Goal: Navigation & Orientation: Find specific page/section

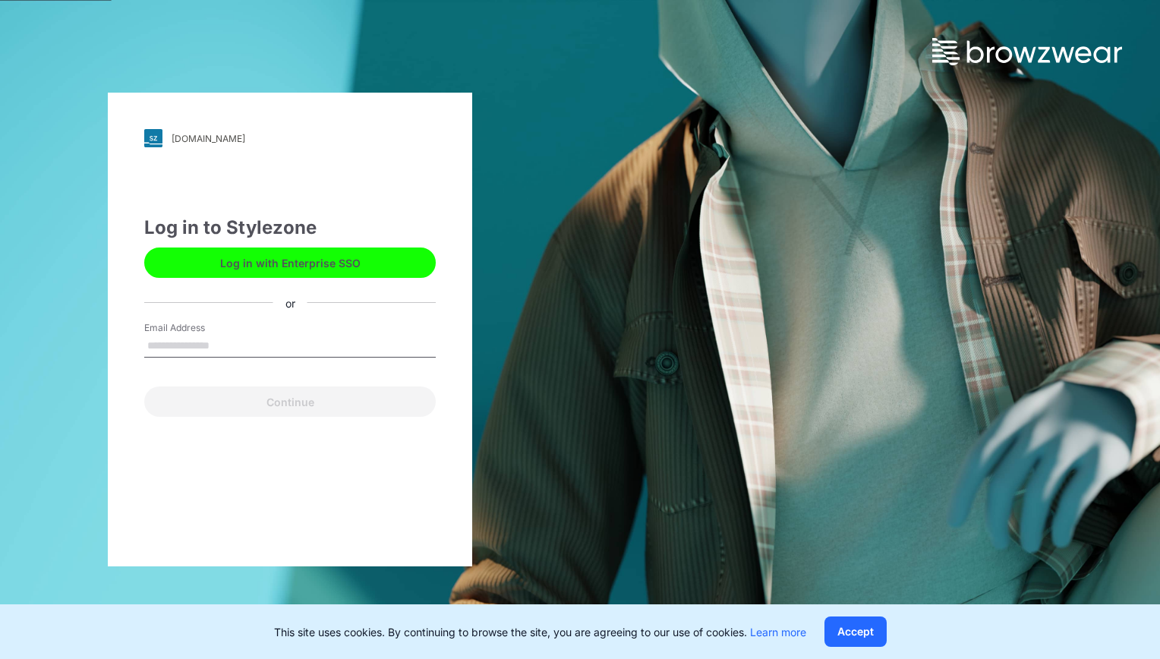
click at [197, 345] on input "Email Address" at bounding box center [289, 346] width 291 height 23
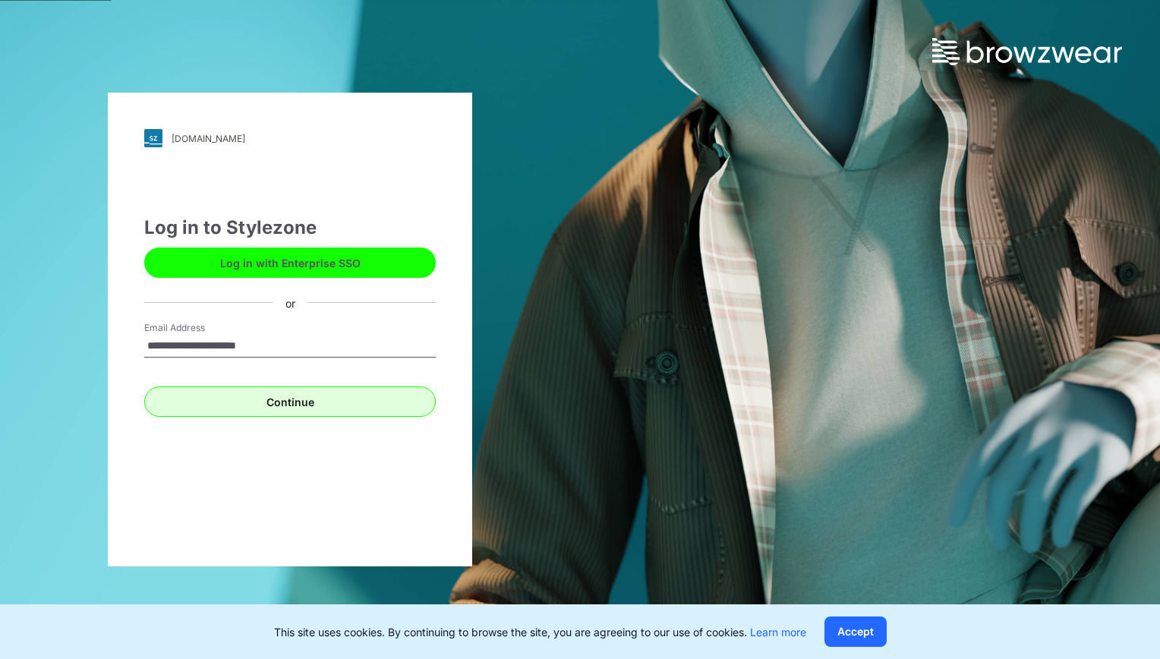
type input "**********"
click at [249, 392] on button "Continue" at bounding box center [289, 401] width 291 height 30
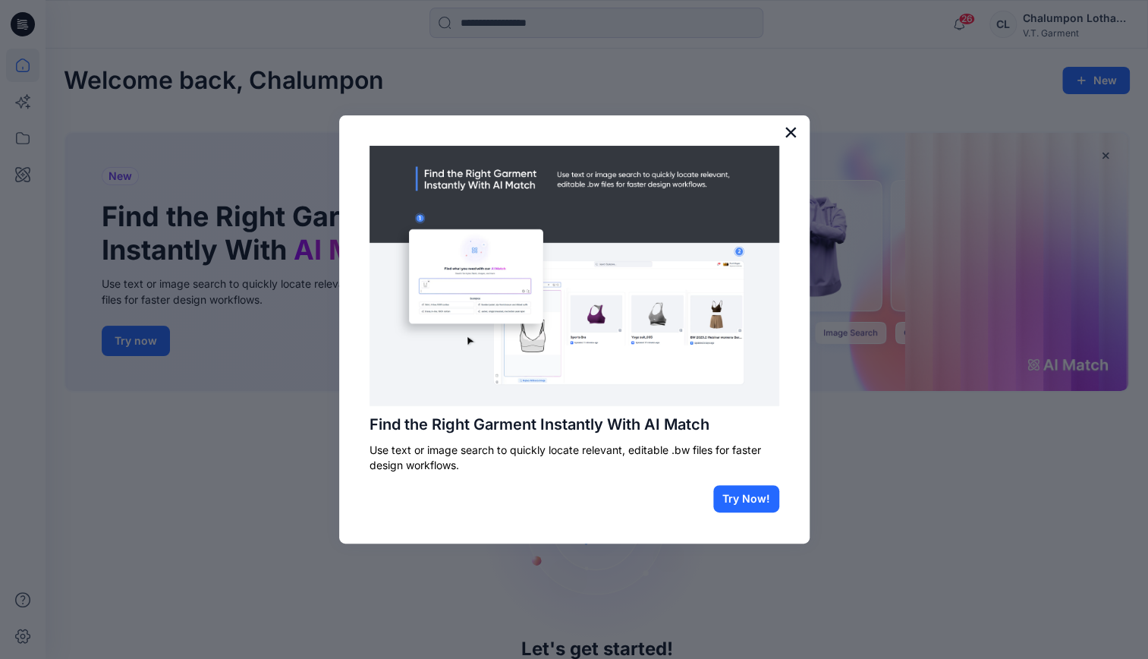
click at [791, 135] on button "×" at bounding box center [791, 132] width 14 height 24
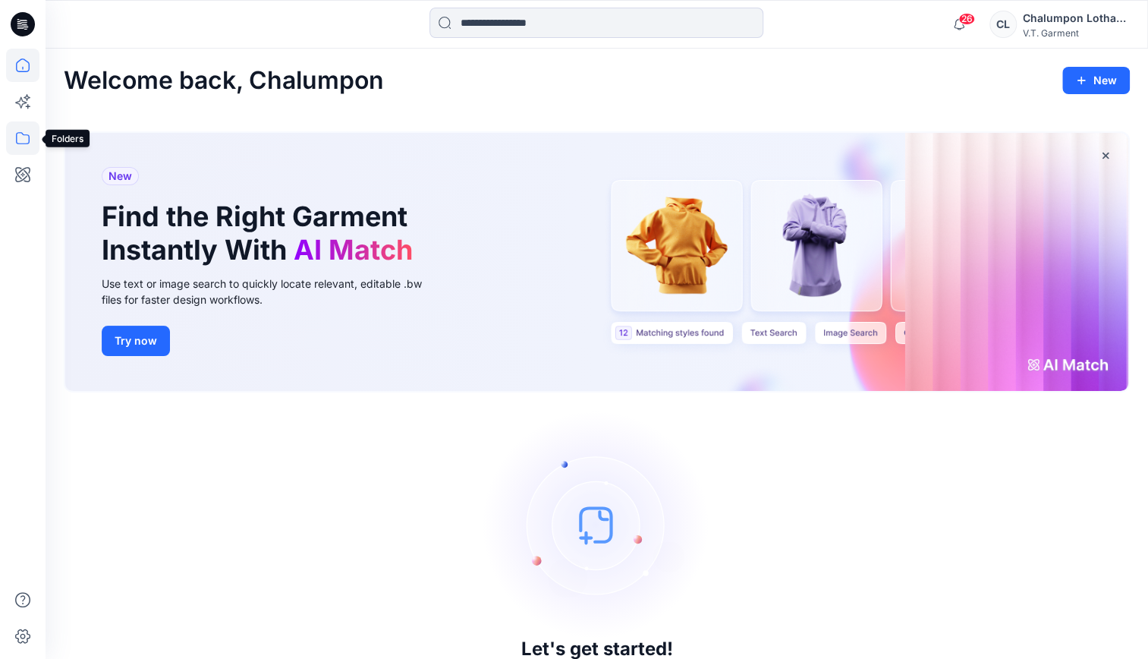
click at [22, 128] on icon at bounding box center [22, 137] width 33 height 33
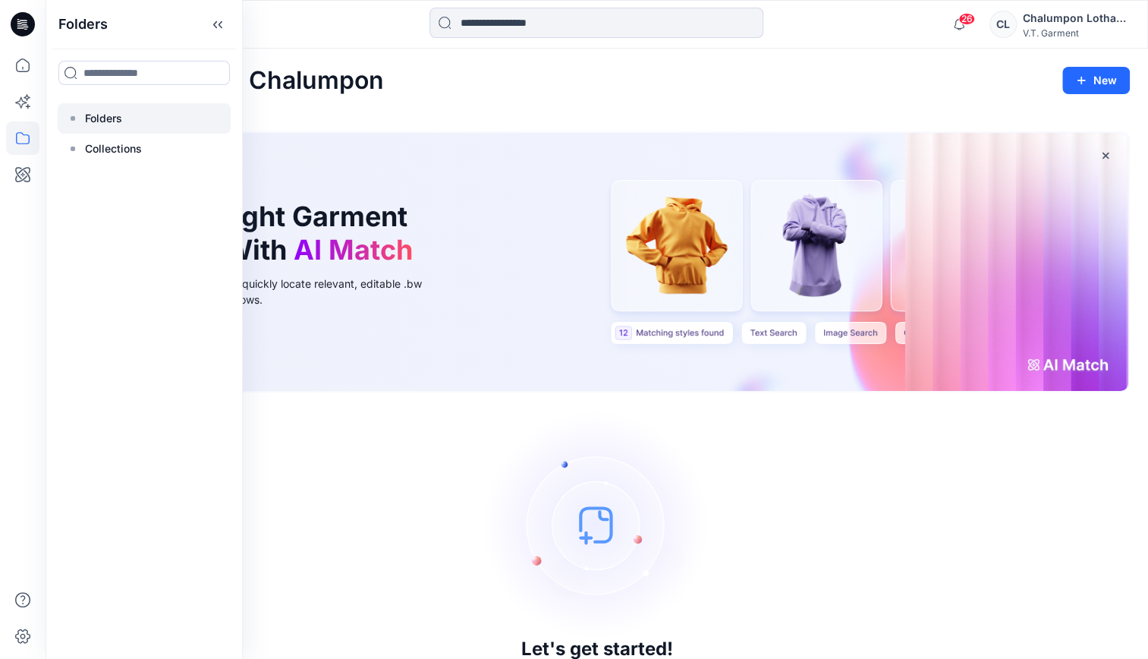
click at [91, 121] on p "Folders" at bounding box center [103, 118] width 37 height 18
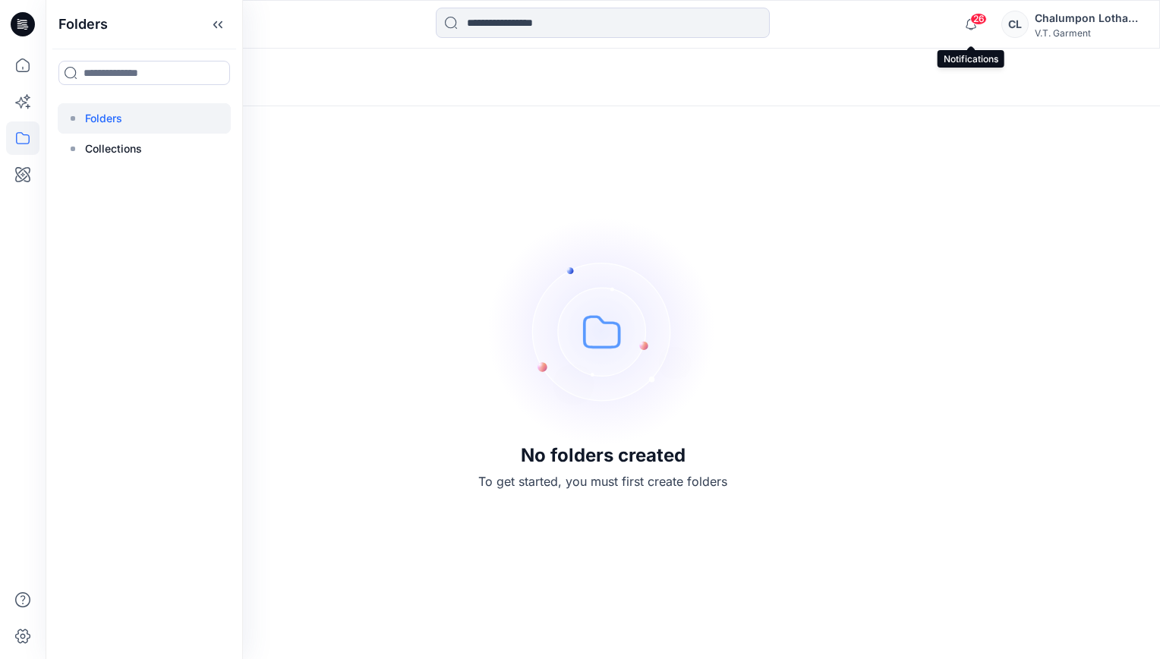
click at [973, 21] on span "26" at bounding box center [978, 19] width 17 height 12
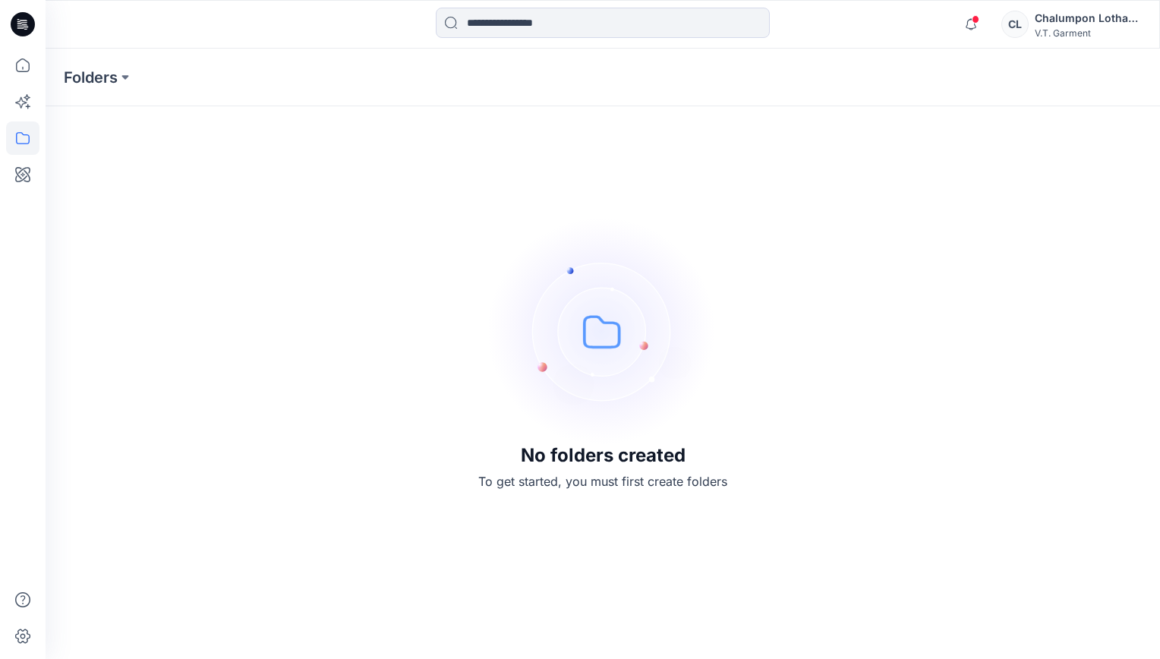
click at [272, 209] on div "No folders created To get started, you must first create folders" at bounding box center [603, 354] width 1114 height 610
click at [124, 76] on button at bounding box center [125, 77] width 15 height 21
click at [26, 74] on icon at bounding box center [22, 65] width 33 height 33
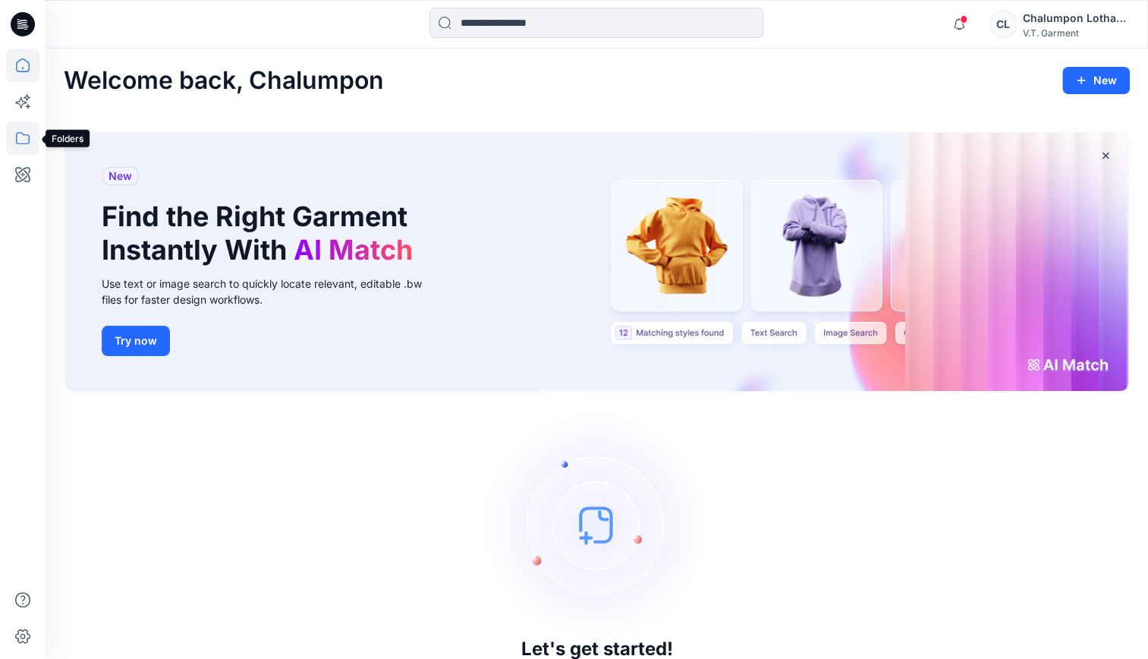
click at [33, 132] on icon at bounding box center [22, 137] width 33 height 33
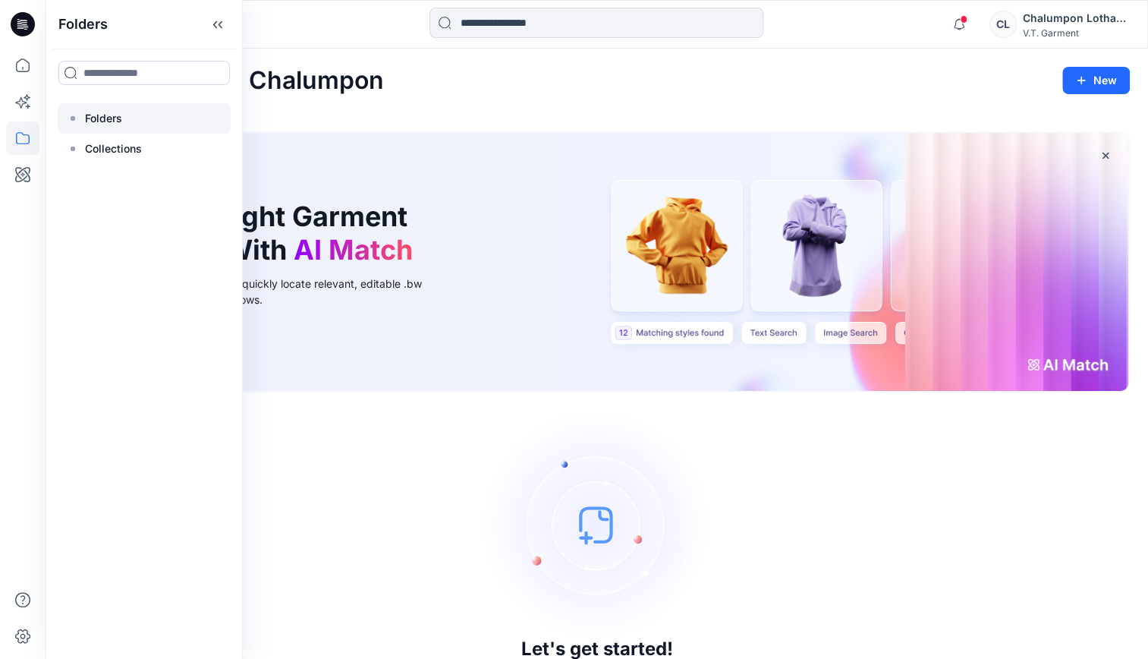
click at [132, 108] on div at bounding box center [144, 118] width 173 height 30
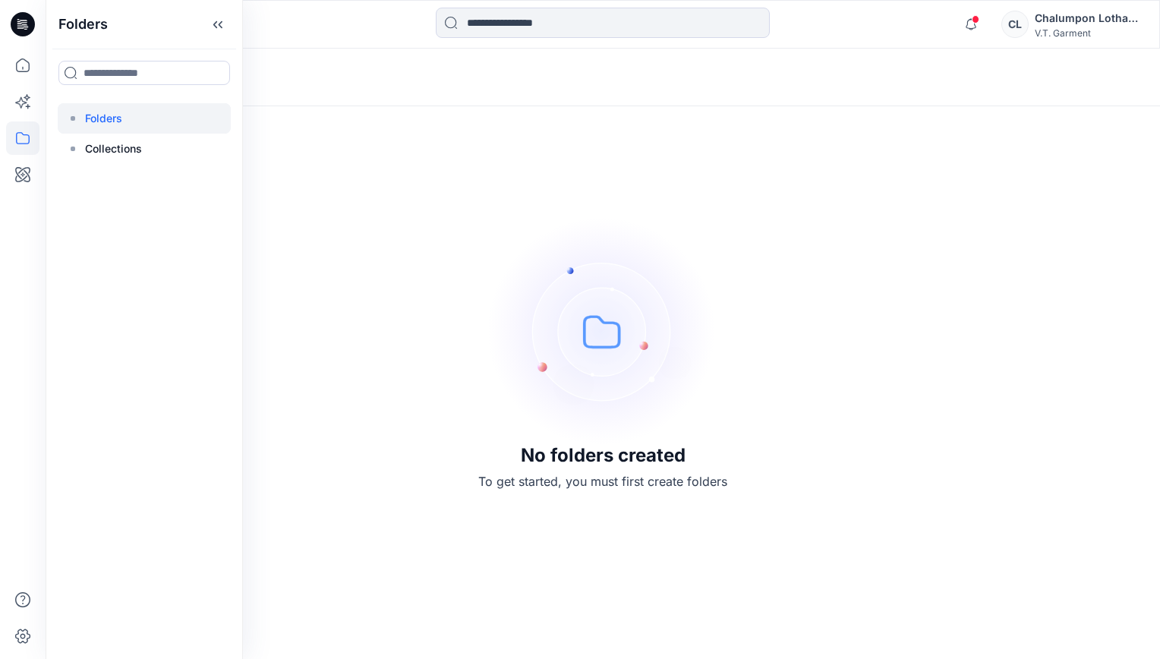
click at [468, 195] on div "No folders created To get started, you must first create folders" at bounding box center [603, 354] width 1114 height 610
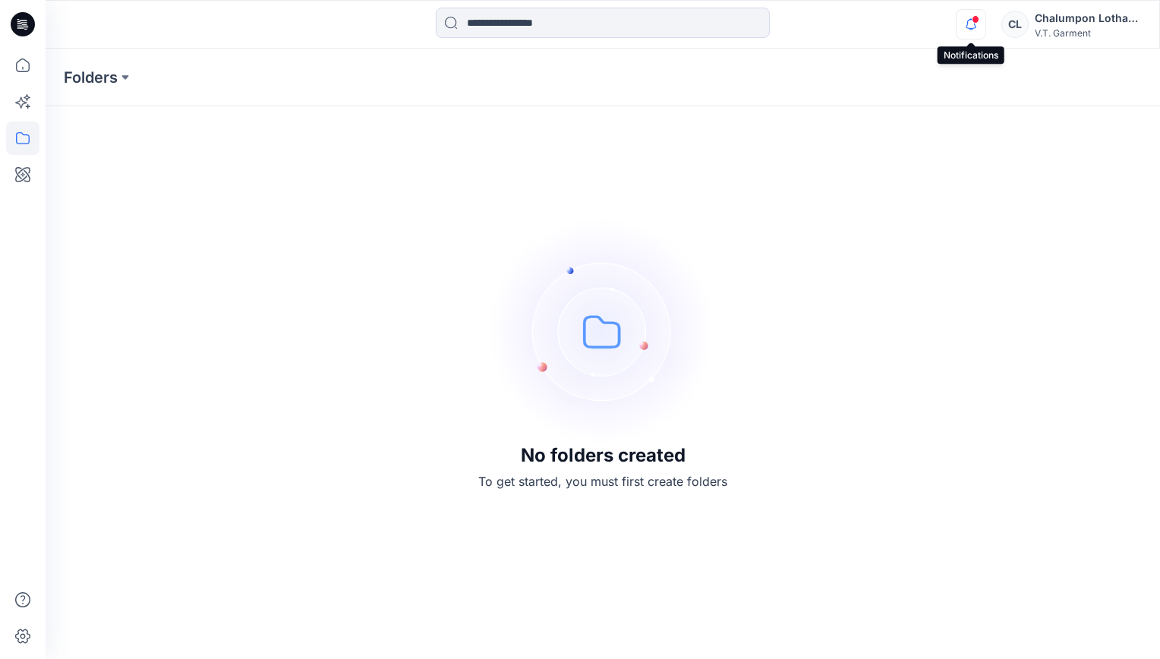
click at [969, 20] on icon "button" at bounding box center [970, 24] width 29 height 30
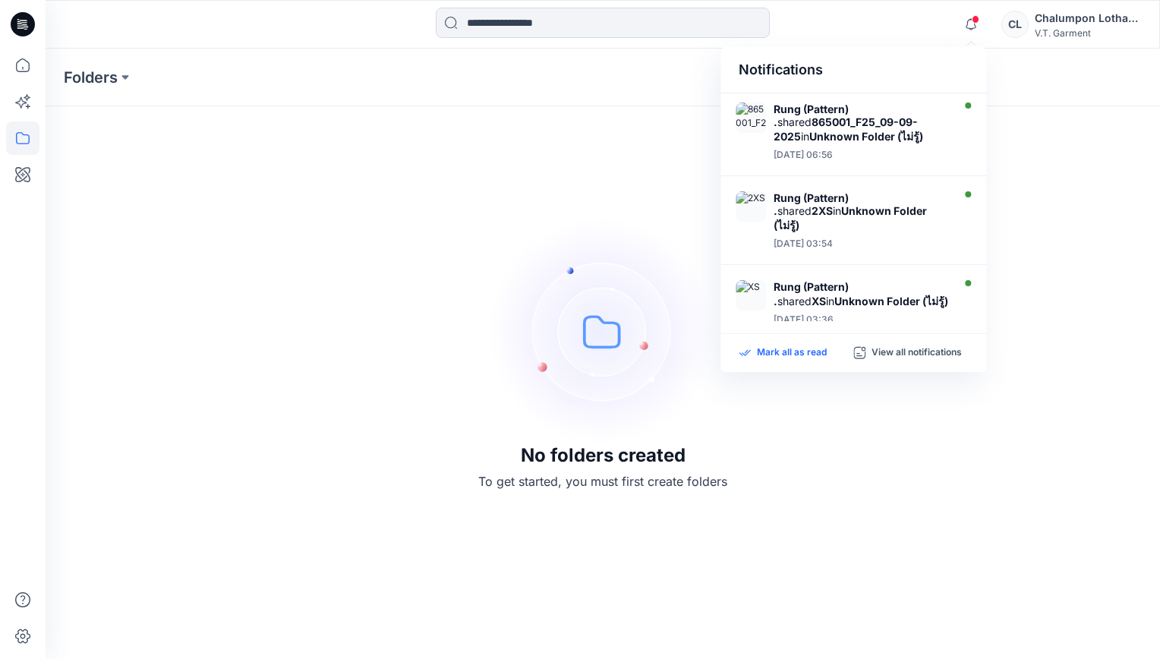
click at [821, 349] on p "Mark all as read" at bounding box center [792, 353] width 70 height 14
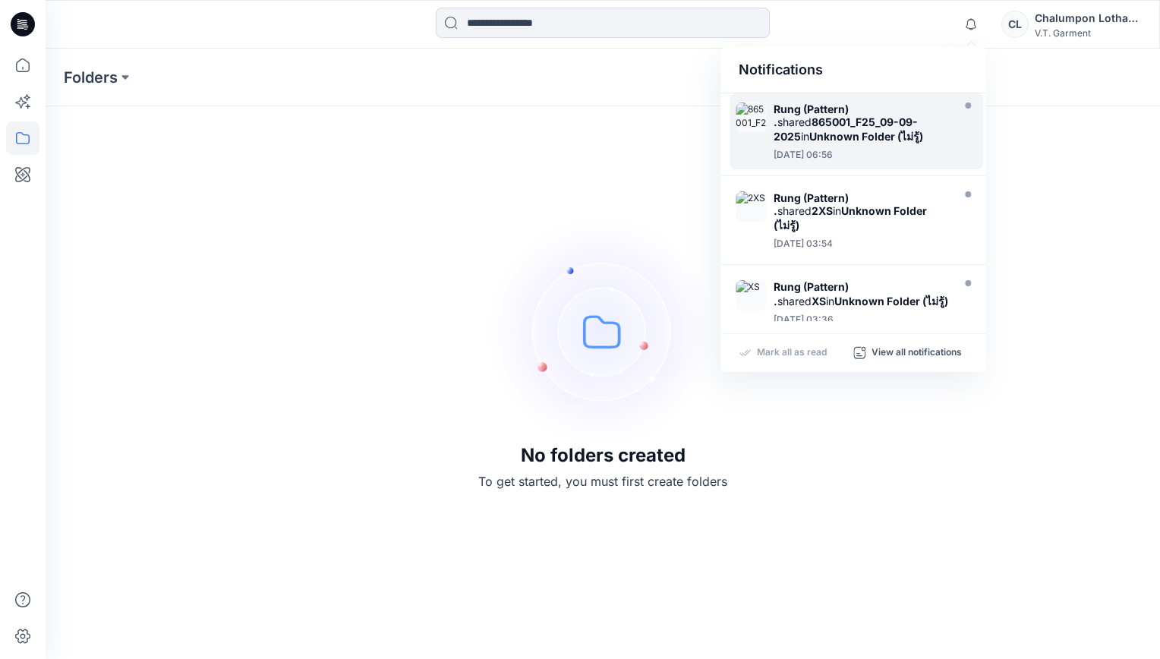
click at [864, 137] on strong "Unknown Folder (ไม่รู้)" at bounding box center [866, 136] width 114 height 13
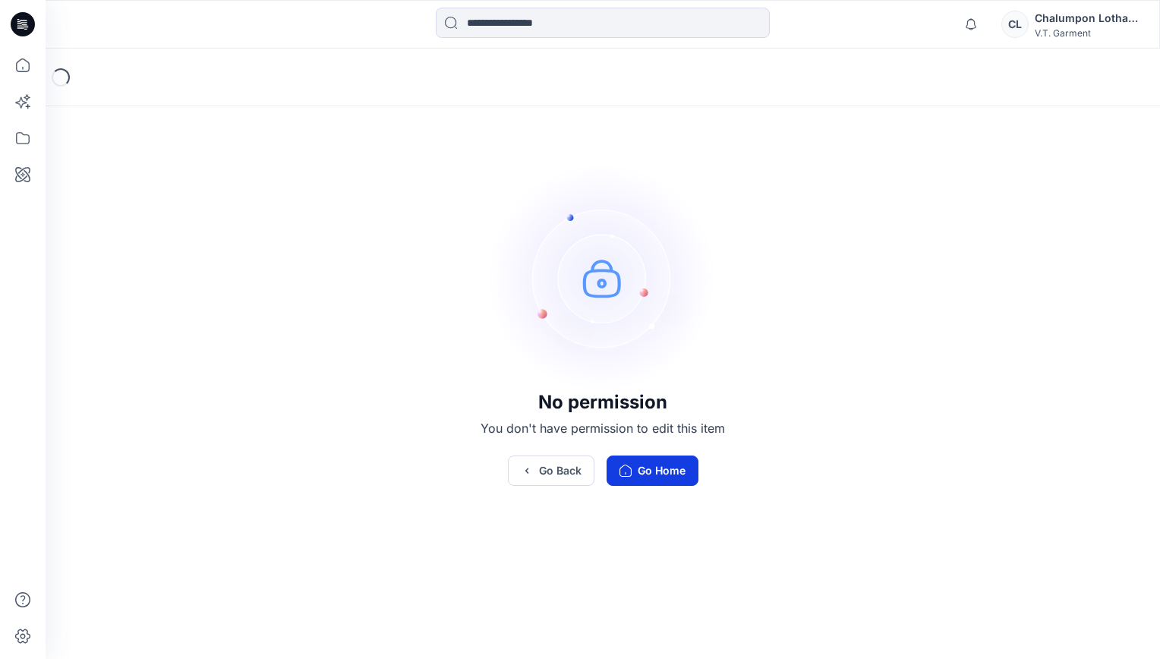
click at [628, 471] on icon "button" at bounding box center [625, 471] width 12 height 12
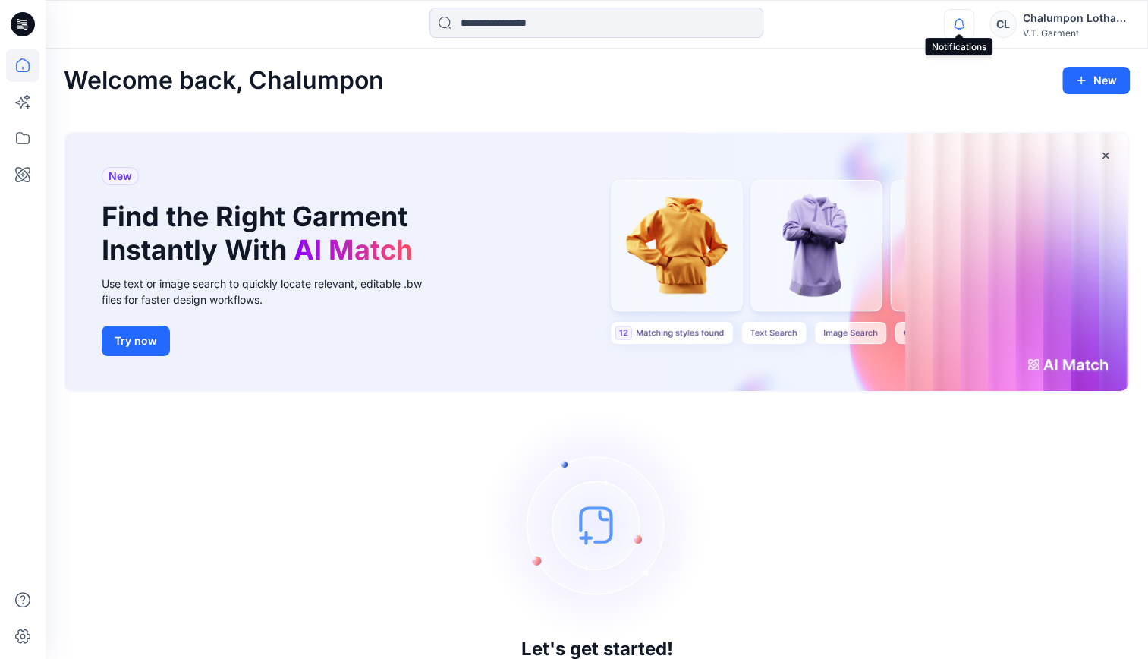
click at [959, 23] on icon "button" at bounding box center [959, 24] width 29 height 30
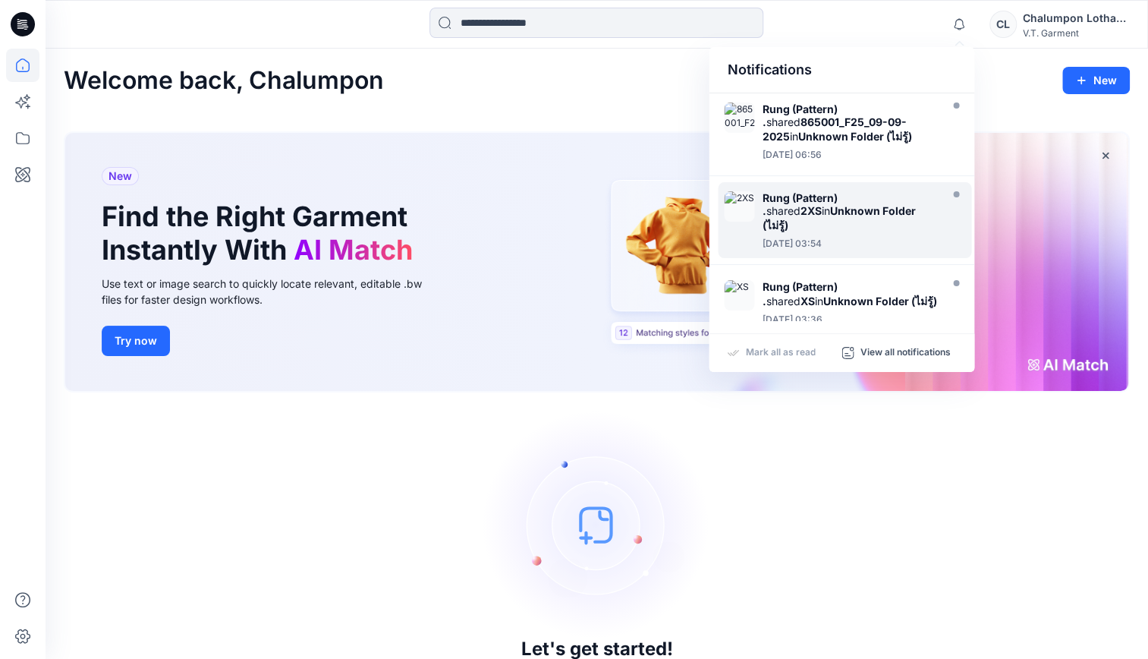
click at [789, 207] on strong "Unknown Folder (ไม่รู้)" at bounding box center [838, 217] width 153 height 27
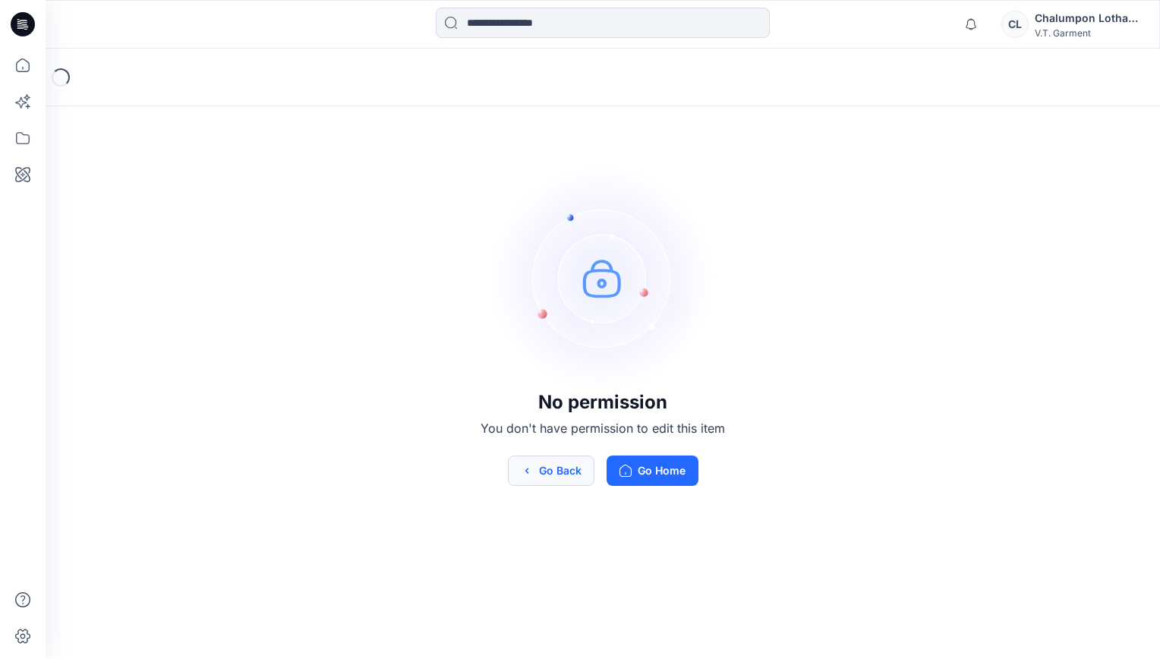
click at [541, 471] on button "Go Back" at bounding box center [551, 470] width 87 height 30
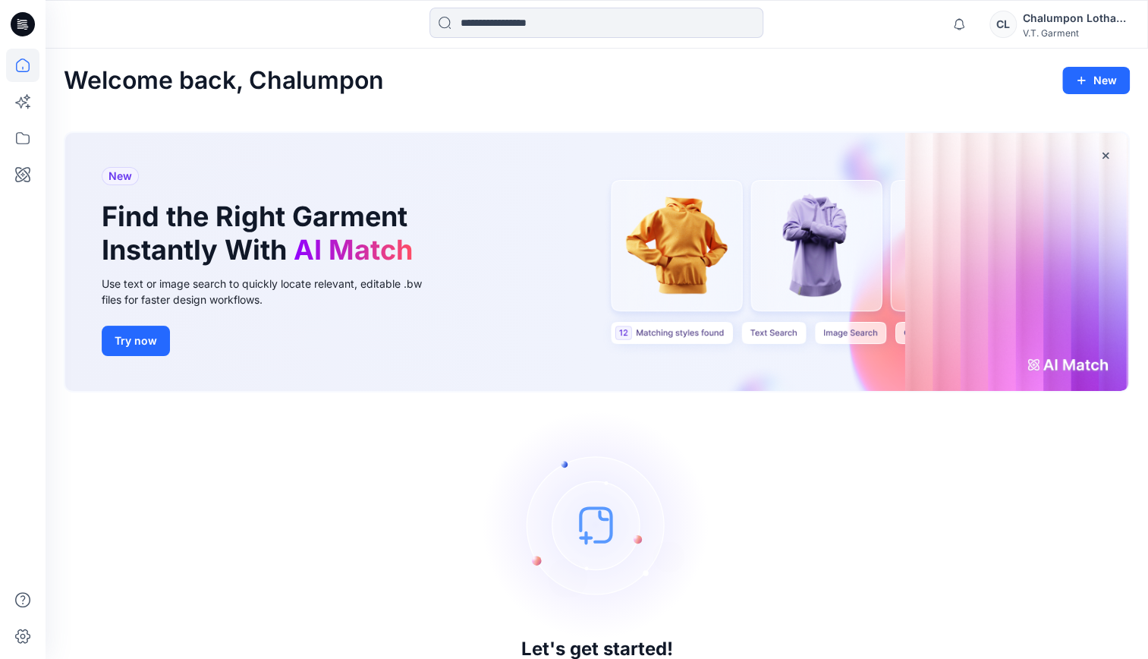
click at [20, 17] on icon at bounding box center [23, 24] width 24 height 24
